Goal: Navigation & Orientation: Find specific page/section

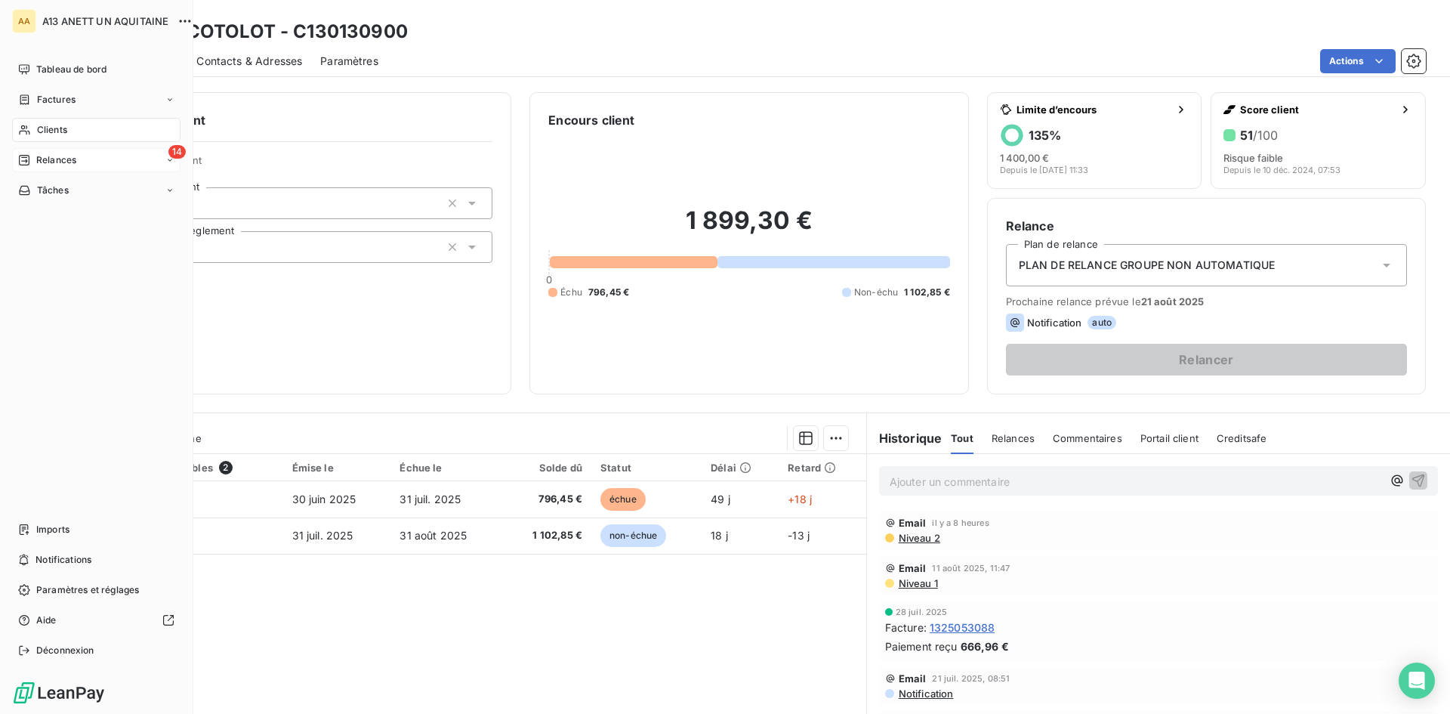
click at [32, 156] on div "Relances" at bounding box center [47, 160] width 58 height 14
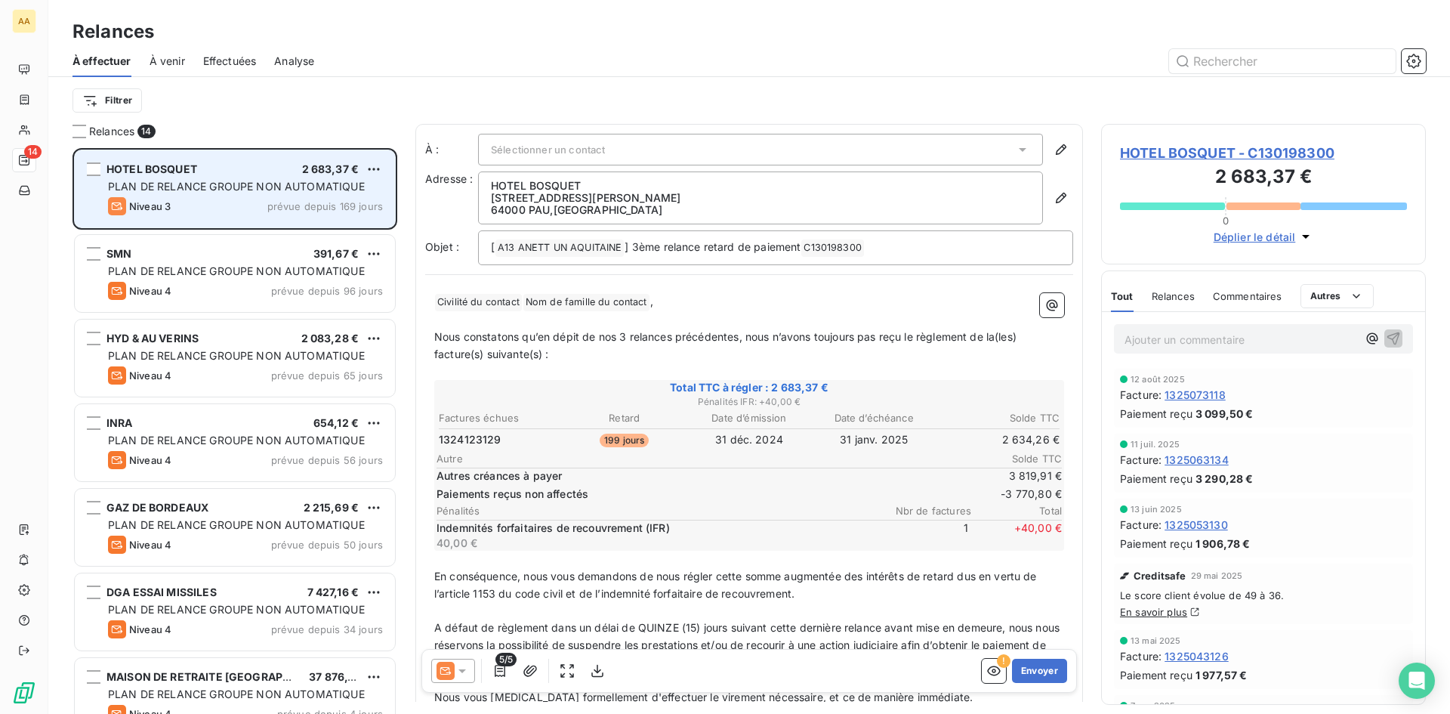
click at [240, 190] on span "PLAN DE RELANCE GROUPE NON AUTOMATIQUE" at bounding box center [236, 186] width 257 height 13
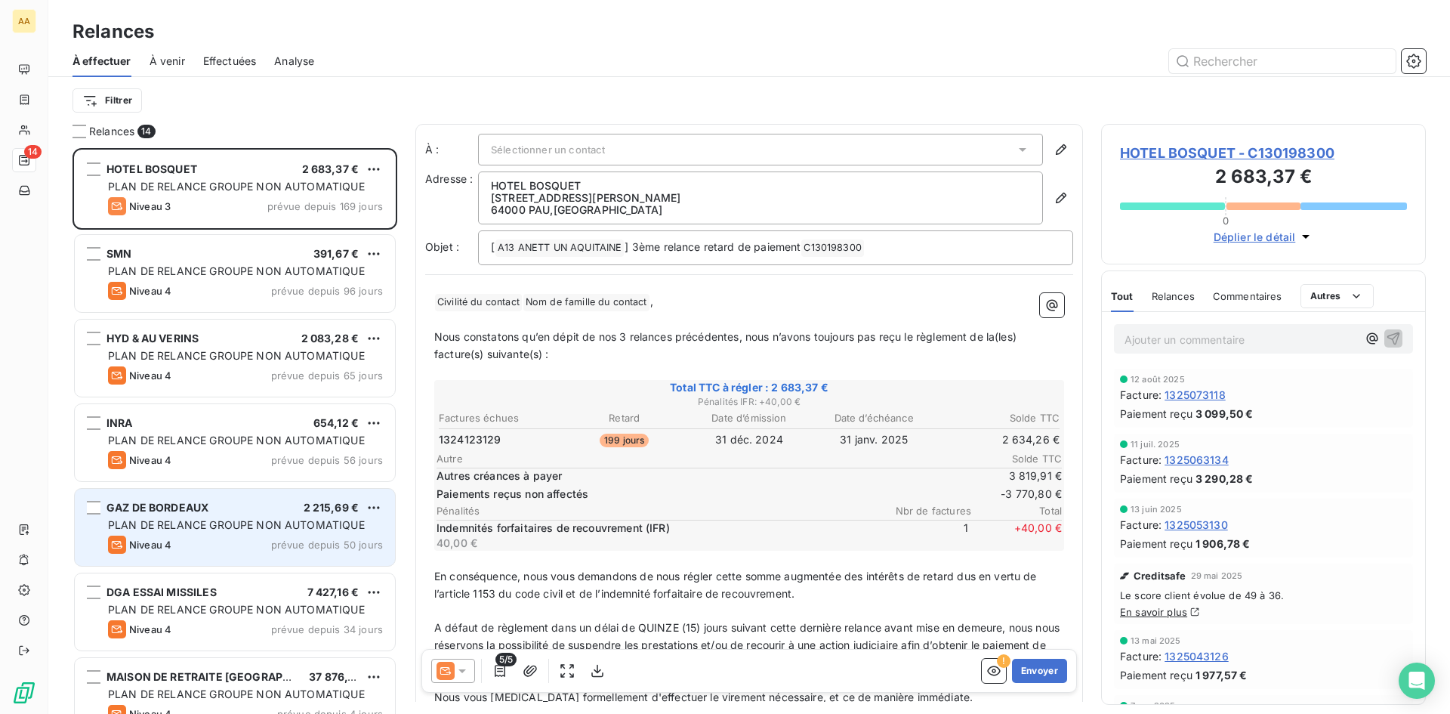
click at [219, 508] on div "GAZ DE BORDEAUX 2 215,69 €" at bounding box center [245, 508] width 275 height 14
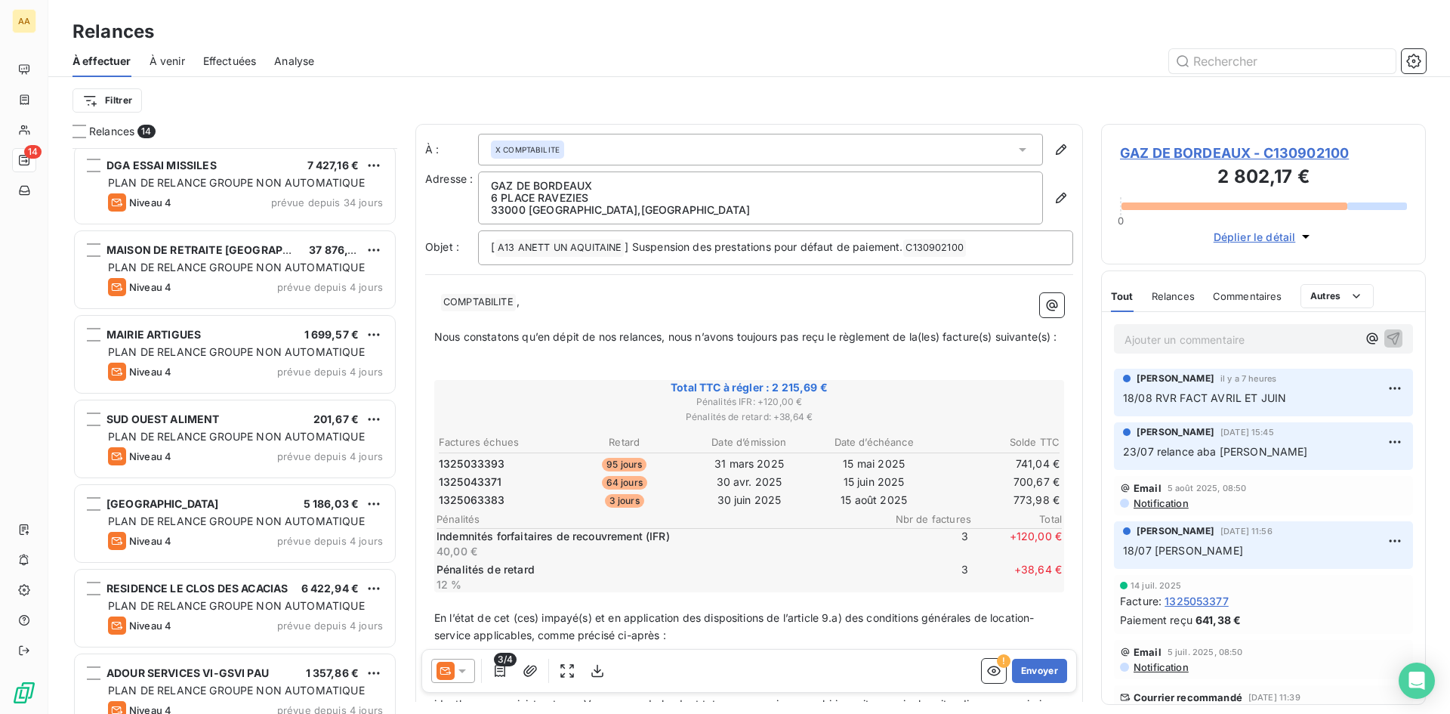
scroll to position [454, 0]
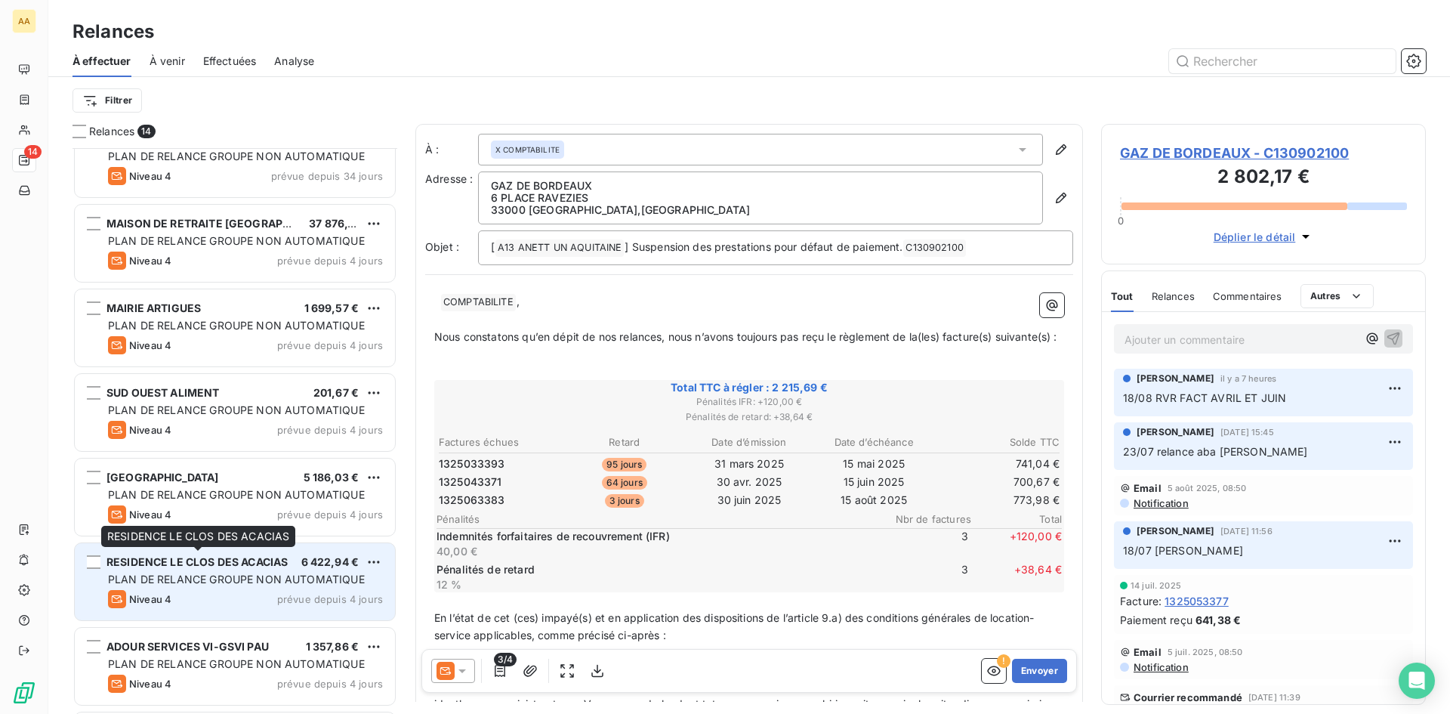
click at [208, 558] on span "RESIDENCE LE CLOS DES ACACIAS" at bounding box center [196, 561] width 181 height 13
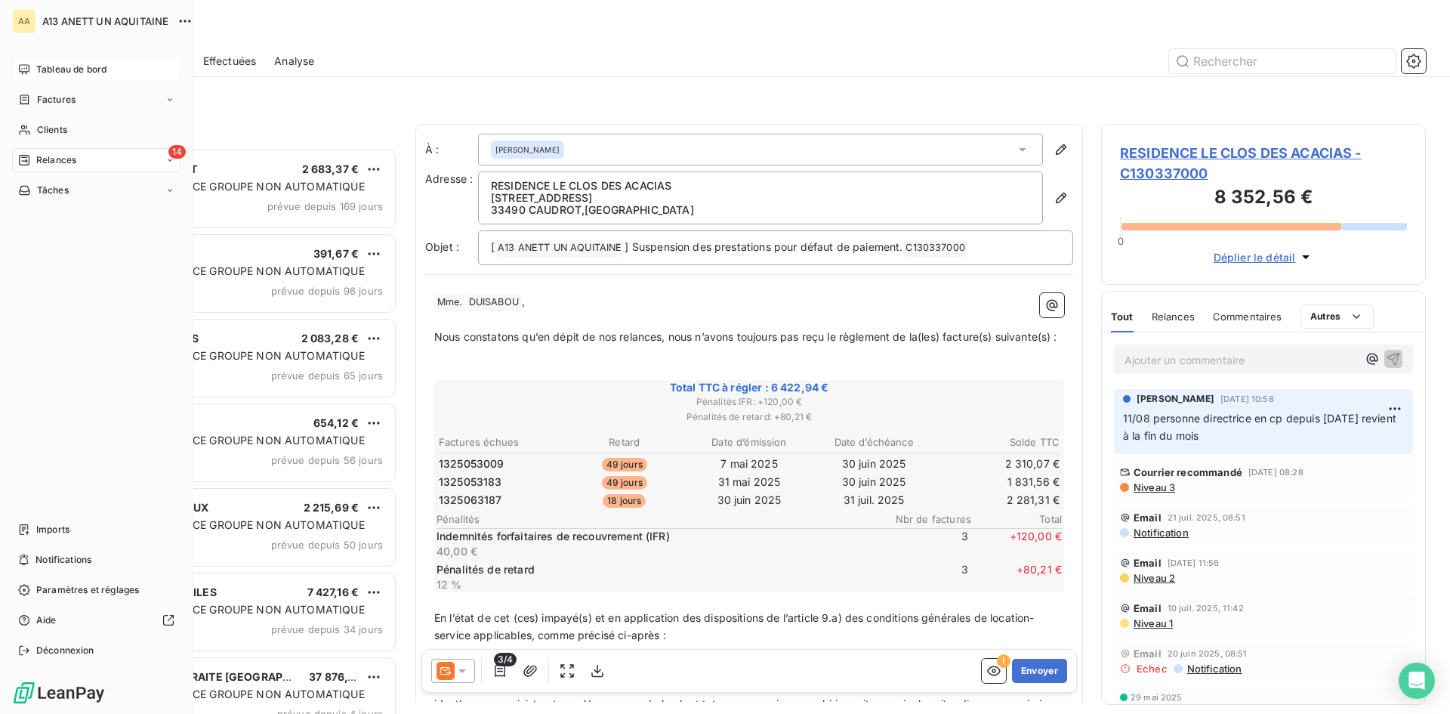
click at [52, 69] on span "Tableau de bord" at bounding box center [71, 70] width 70 height 14
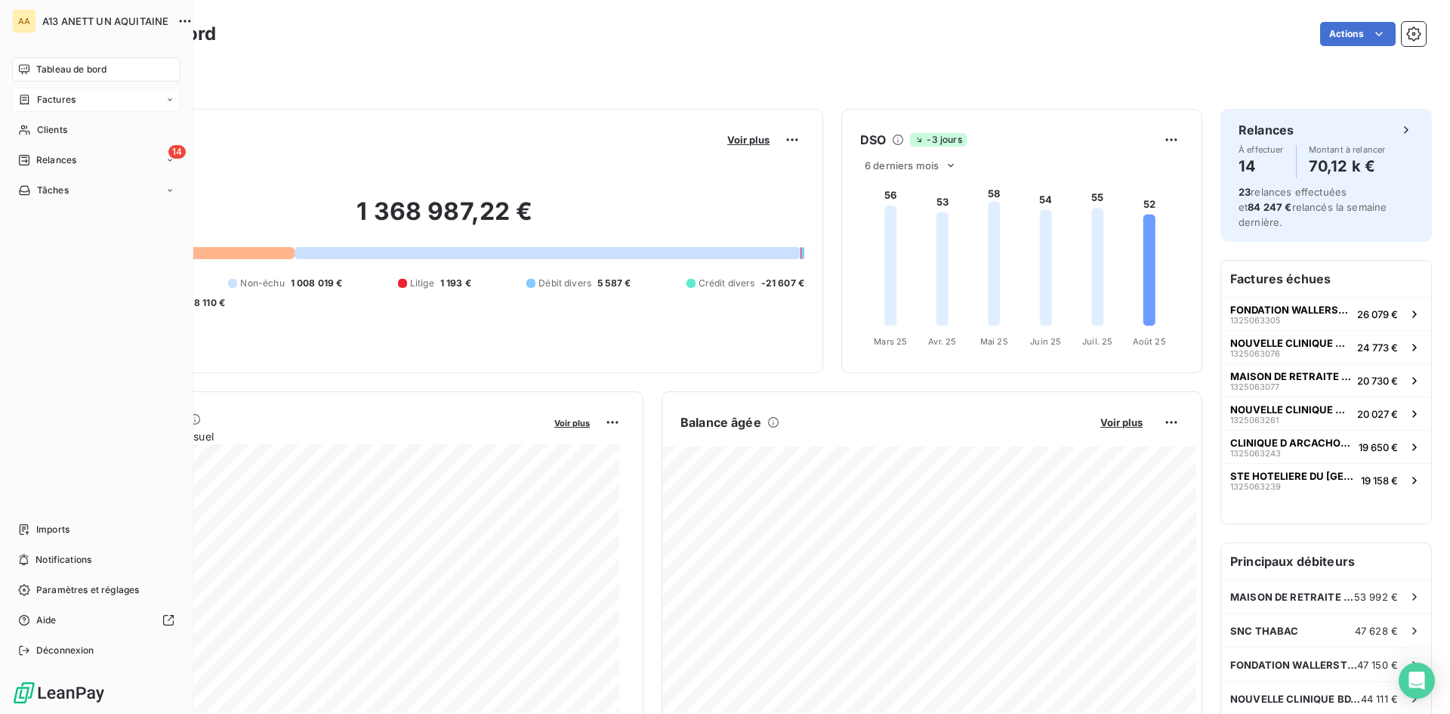
click at [173, 97] on icon at bounding box center [169, 99] width 9 height 9
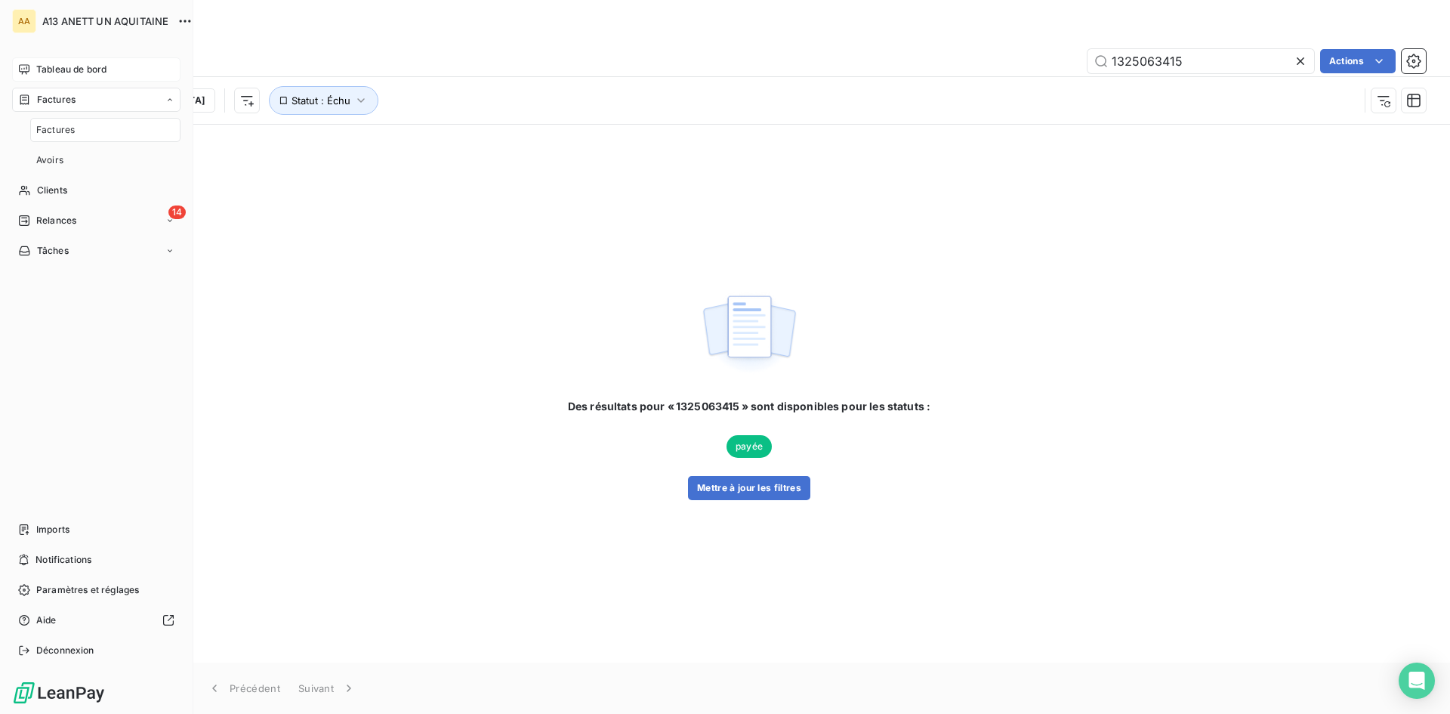
click at [173, 97] on icon at bounding box center [169, 99] width 9 height 9
click at [80, 72] on span "Tableau de bord" at bounding box center [71, 70] width 70 height 14
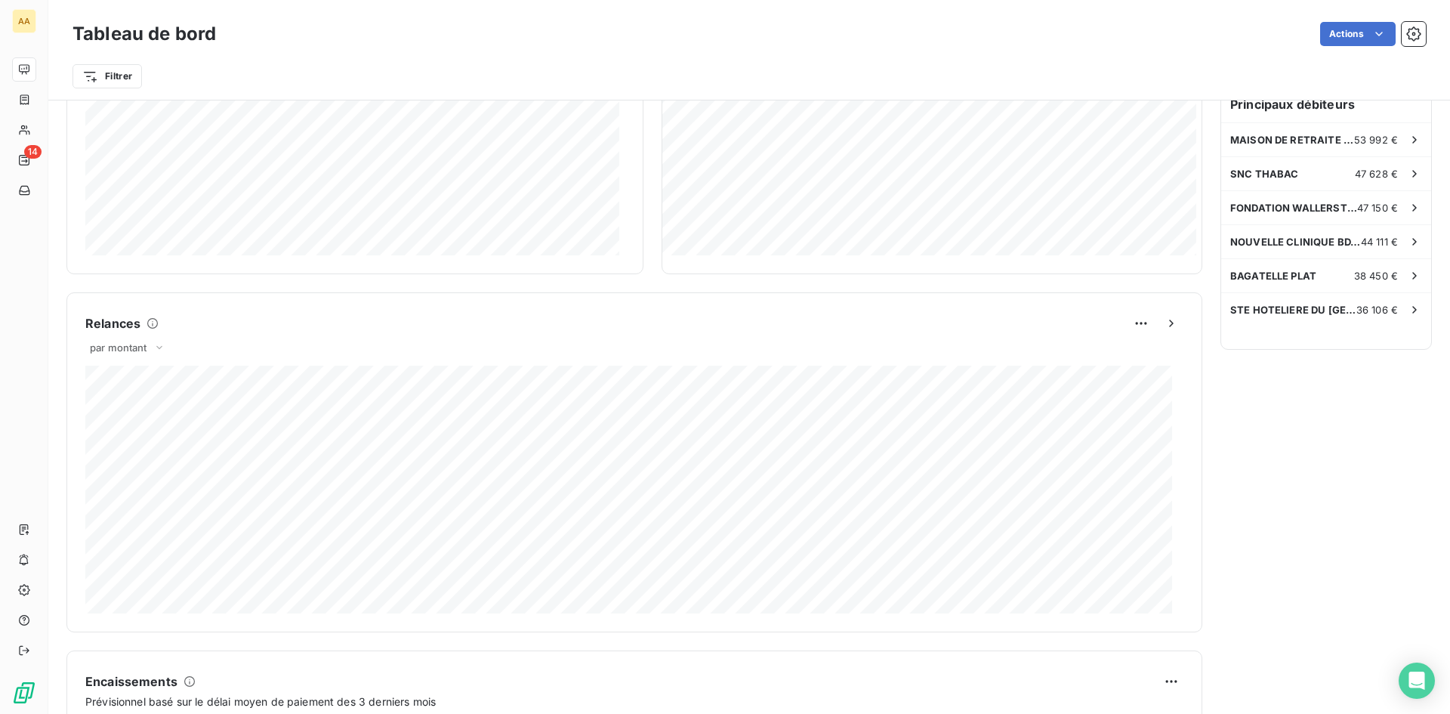
scroll to position [456, 0]
